Goal: Task Accomplishment & Management: Manage account settings

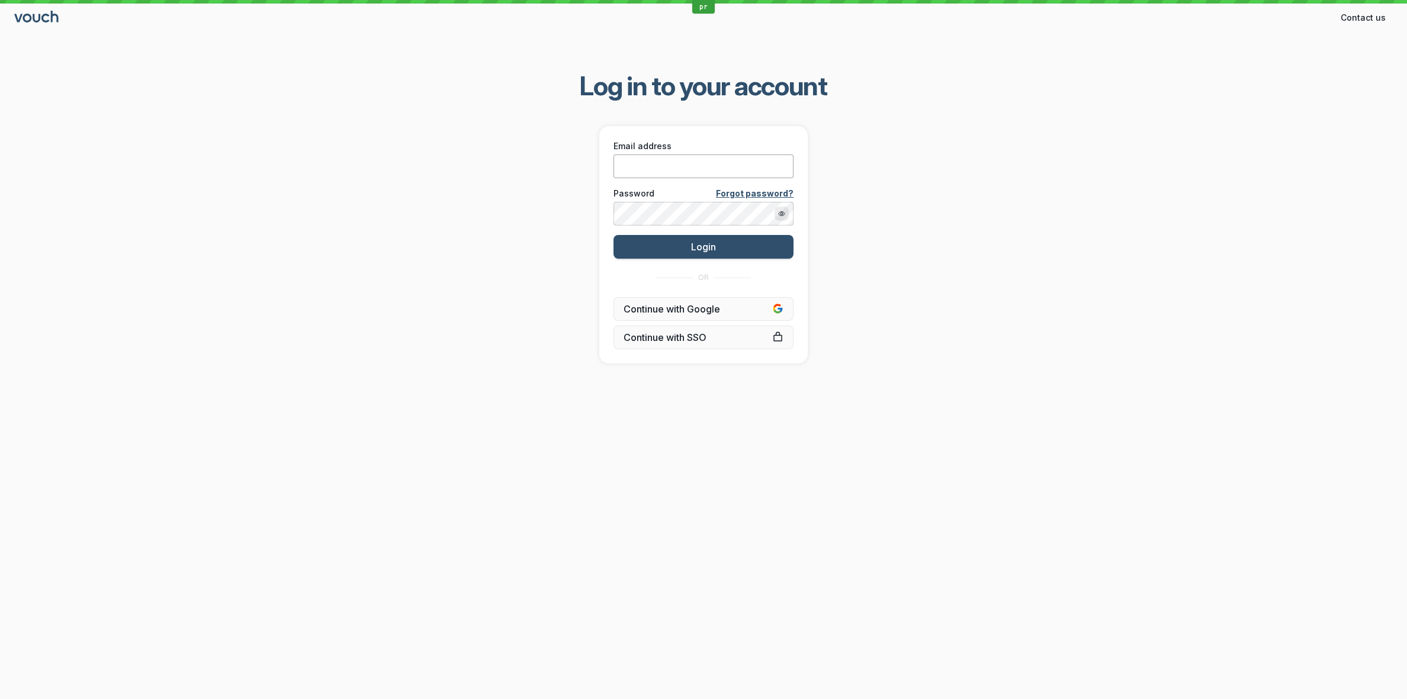
click at [682, 166] on input "Email address" at bounding box center [704, 167] width 180 height 24
paste input "[PERSON_NAME][EMAIL_ADDRESS][DOMAIN_NAME]"
type input "[PERSON_NAME][EMAIL_ADDRESS][DOMAIN_NAME]"
click at [547, 214] on div "Log in to your account Email address [PERSON_NAME][EMAIL_ADDRESS][DOMAIN_NAME] …" at bounding box center [703, 216] width 1407 height 332
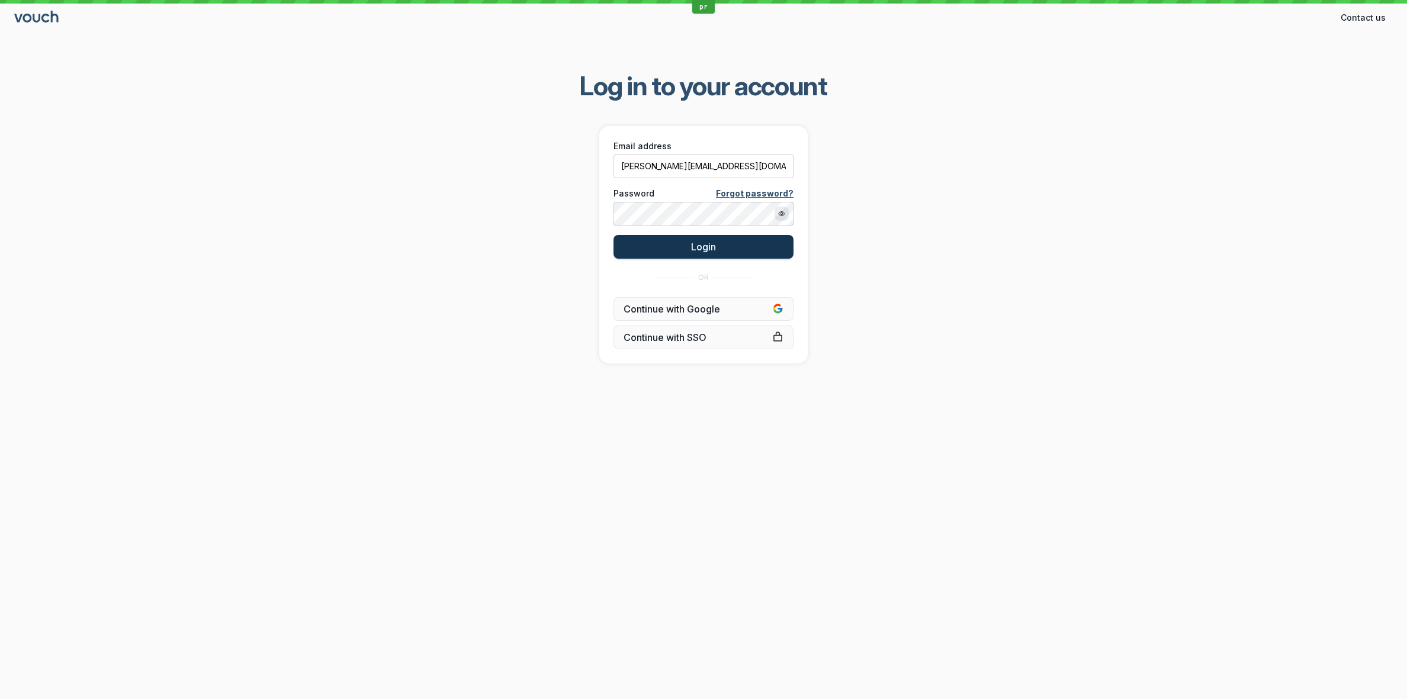
click at [656, 246] on button "Login" at bounding box center [704, 247] width 180 height 24
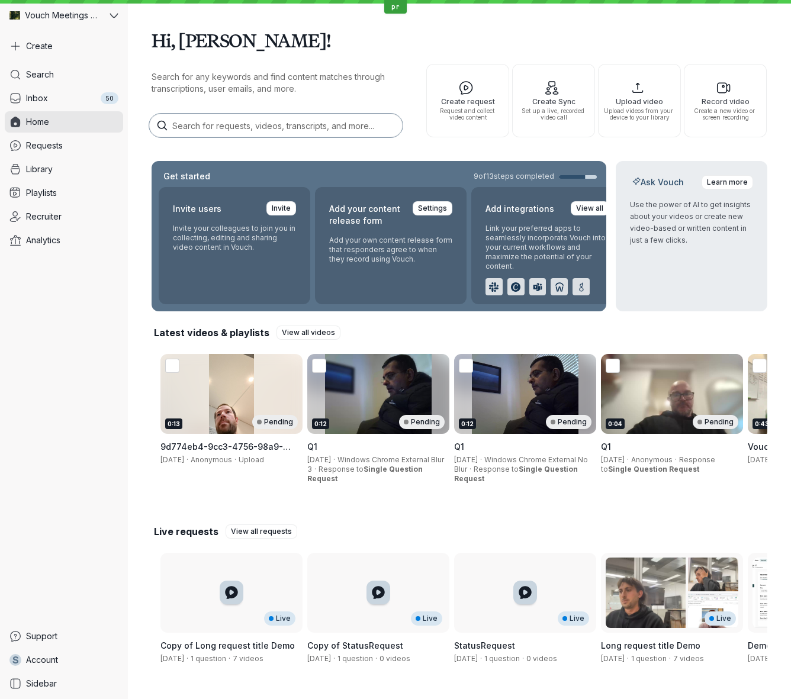
click at [764, 40] on h1 "Hi, [PERSON_NAME]!" at bounding box center [460, 40] width 616 height 33
